Goal: Information Seeking & Learning: Learn about a topic

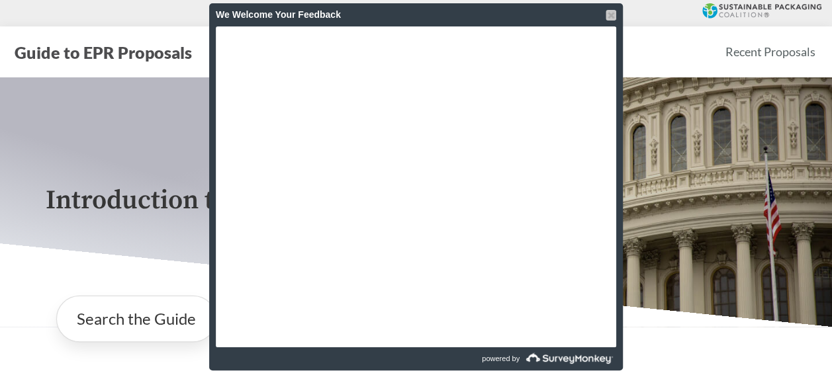
click at [609, 15] on div at bounding box center [611, 15] width 11 height 11
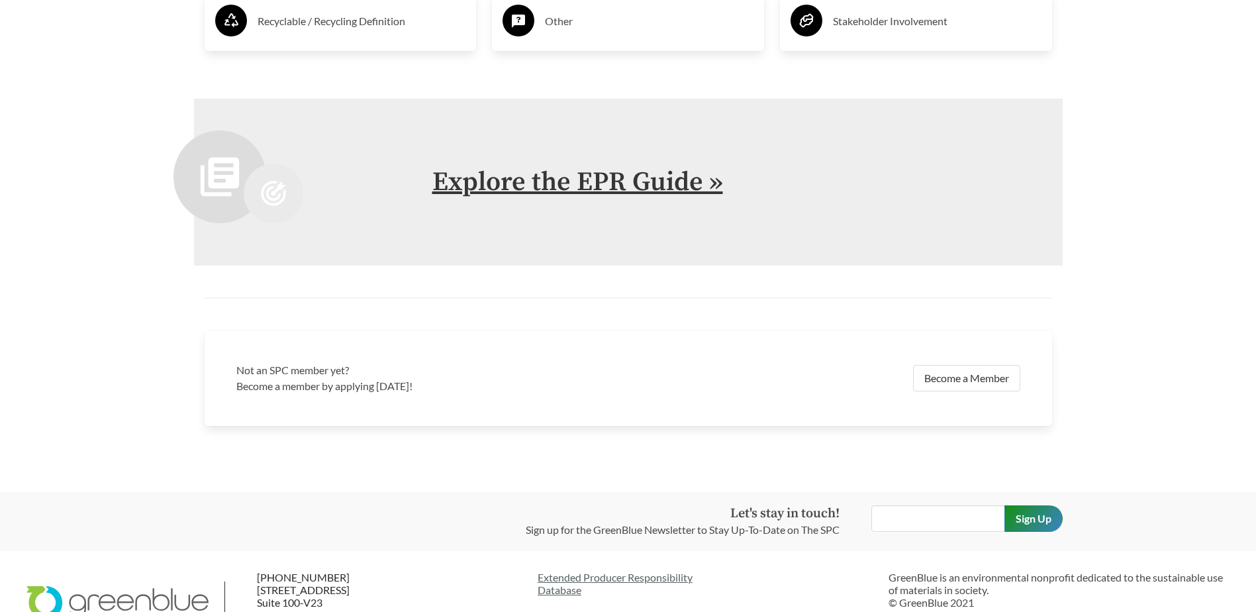
scroll to position [2912, 0]
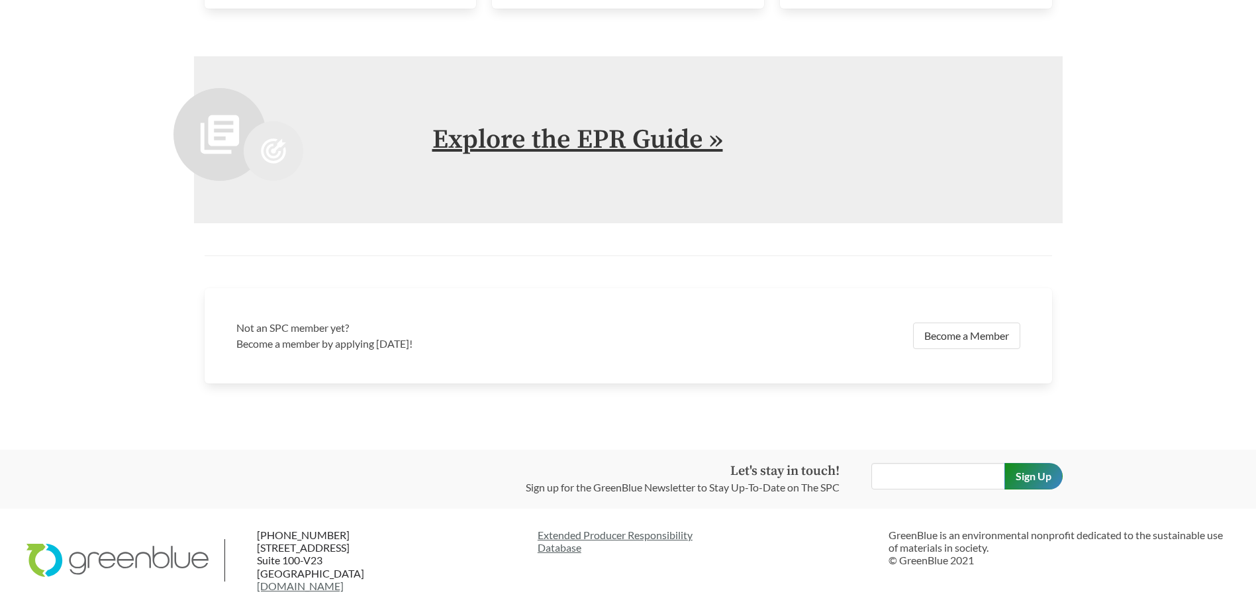
click at [592, 140] on link "Explore the EPR Guide »" at bounding box center [577, 139] width 291 height 33
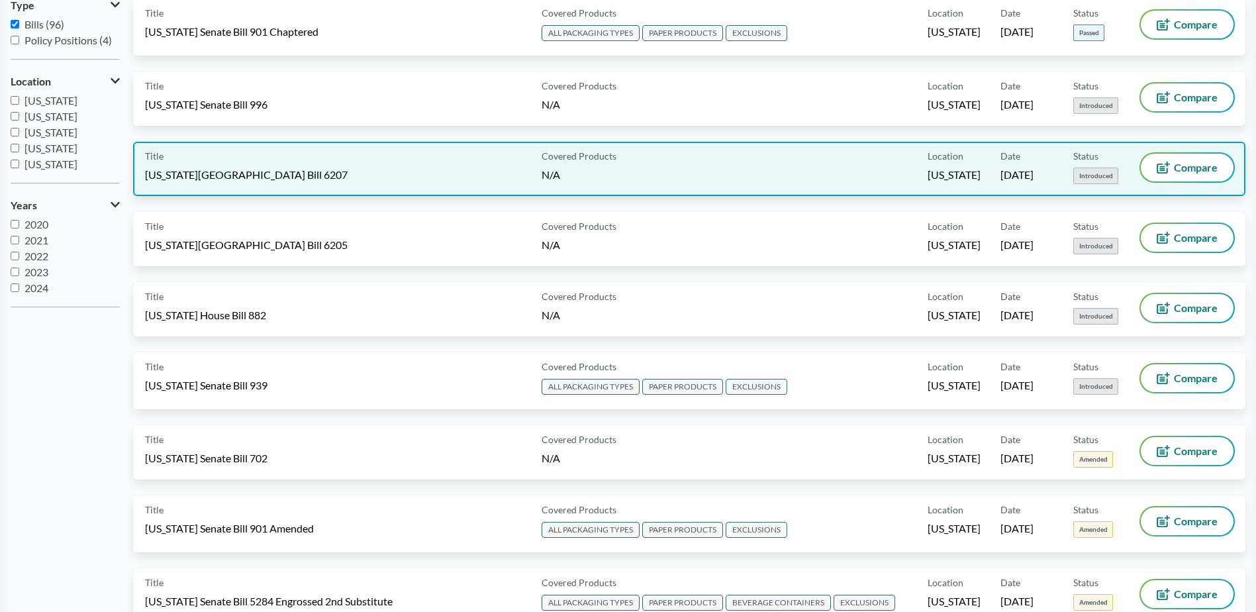
scroll to position [132, 0]
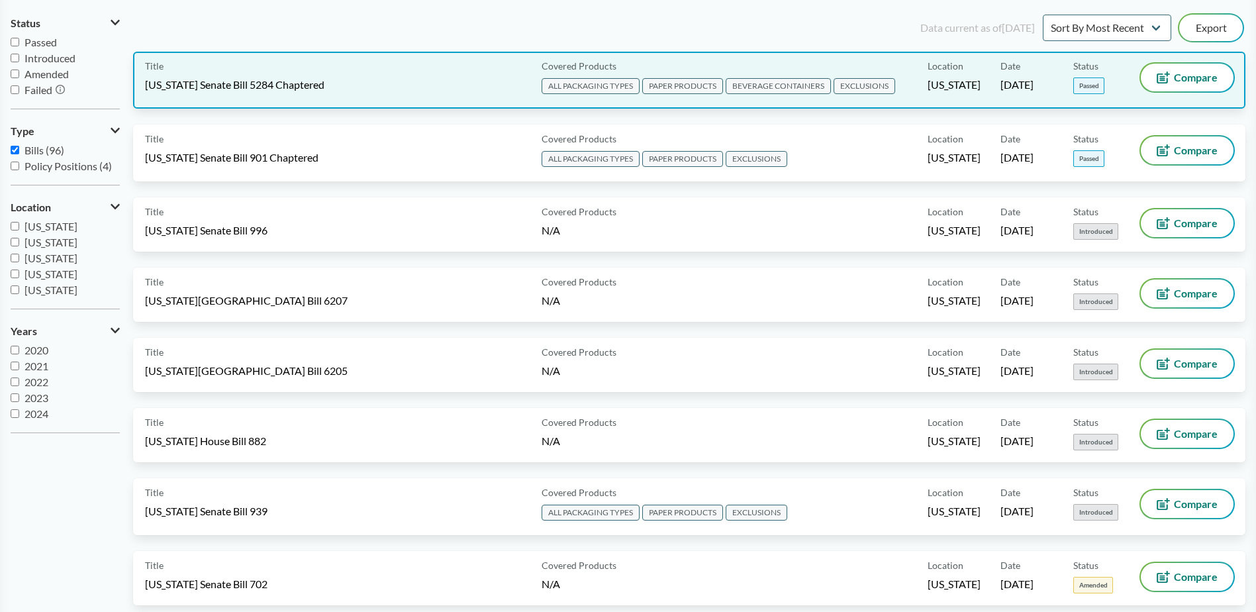
click at [387, 85] on div "Title Washington Senate Bill 5284 Chaptered" at bounding box center [340, 80] width 391 height 33
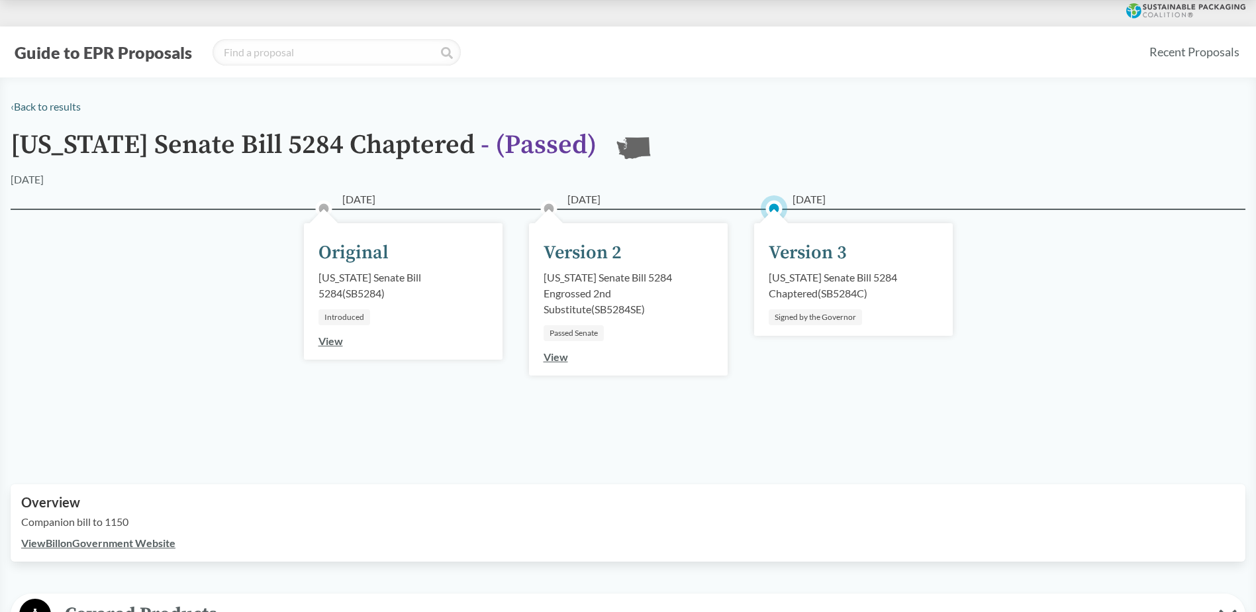
click at [332, 343] on link "View" at bounding box center [330, 340] width 24 height 13
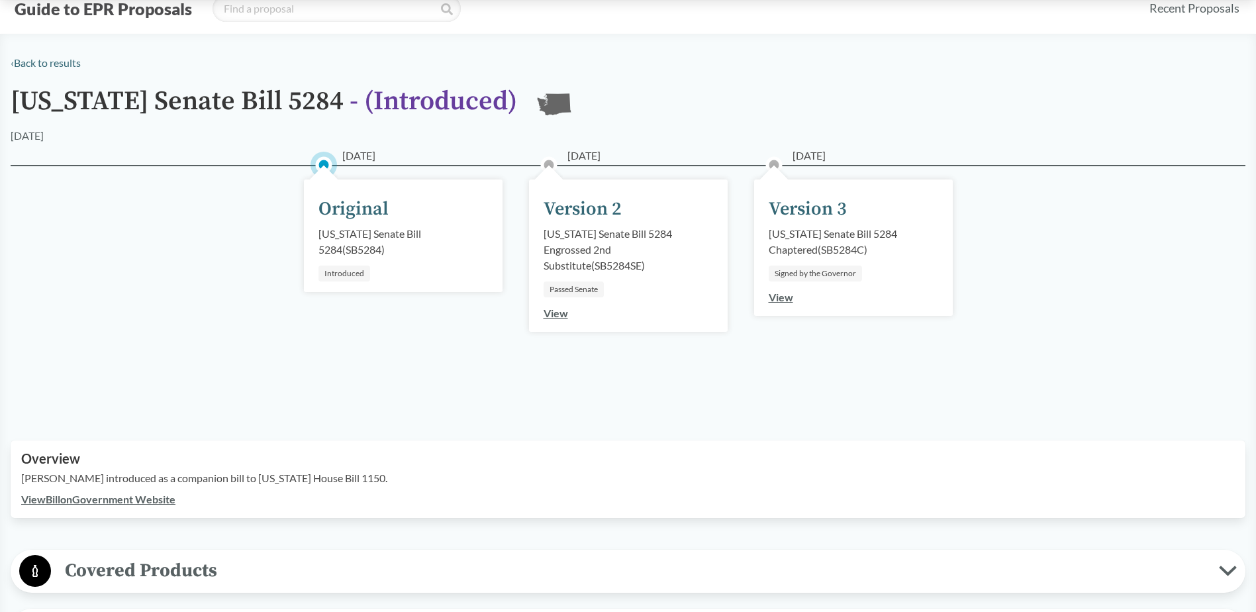
scroll to position [66, 0]
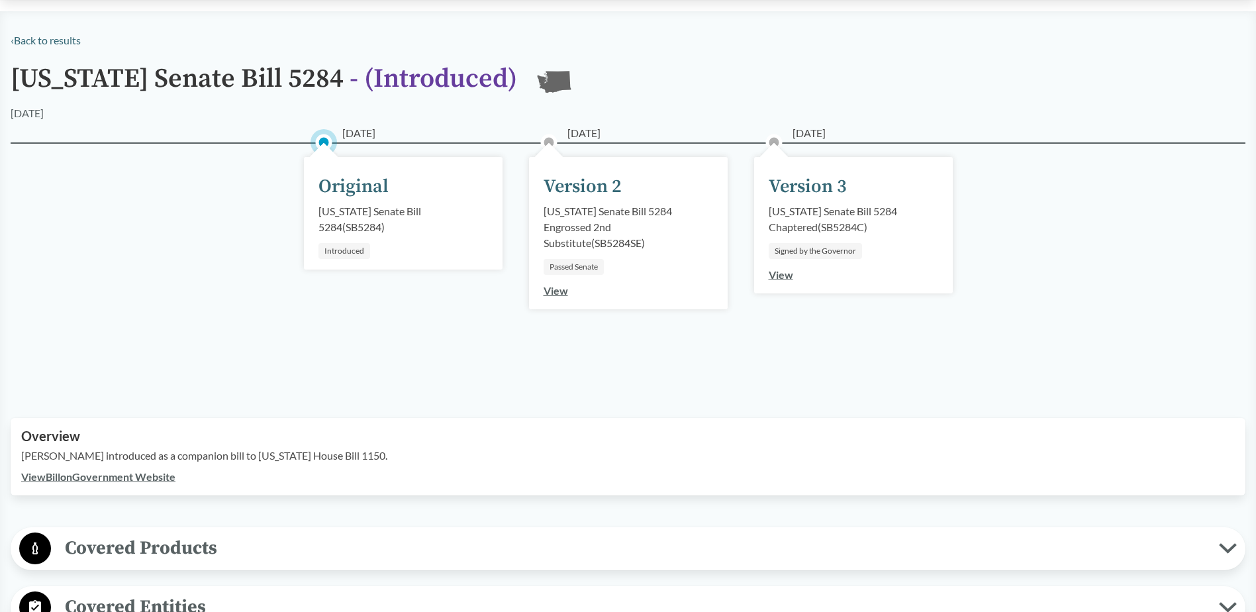
click at [779, 276] on link "View" at bounding box center [781, 274] width 24 height 13
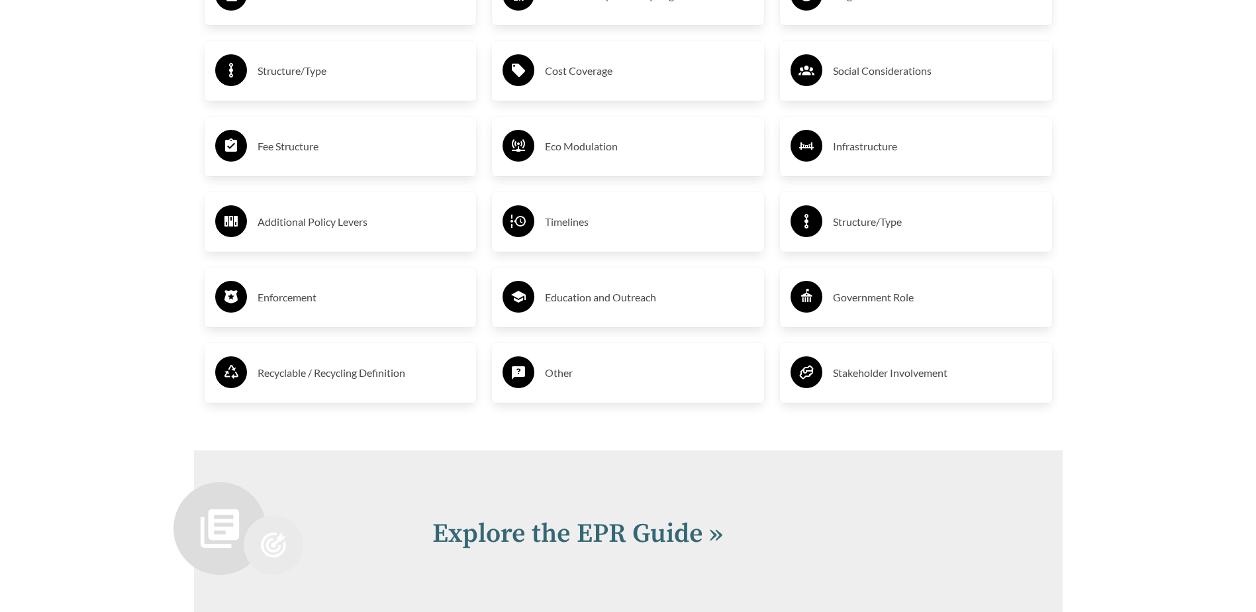
scroll to position [2912, 0]
